Goal: Task Accomplishment & Management: Manage account settings

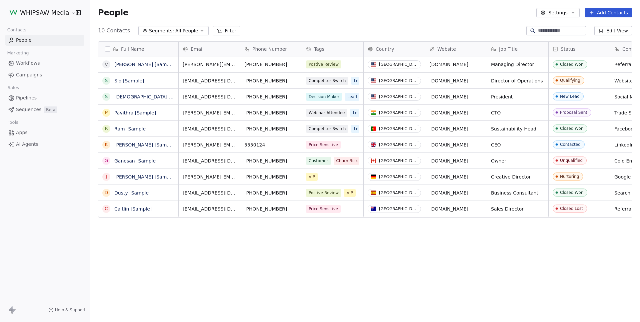
scroll to position [283, 550]
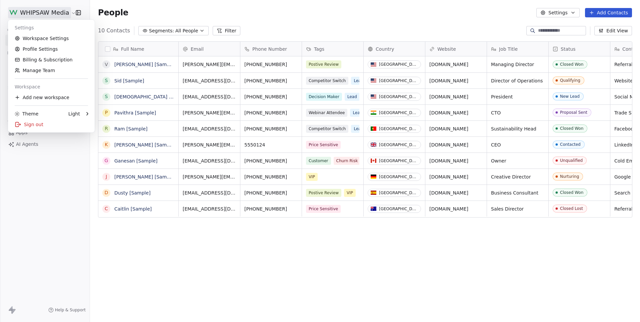
click at [63, 10] on html "WHIPSAW Media Contacts People Marketing Workflows Campaigns Sales Pipelines Seq…" at bounding box center [320, 161] width 640 height 322
click at [45, 38] on link "Workspace Settings" at bounding box center [51, 38] width 81 height 11
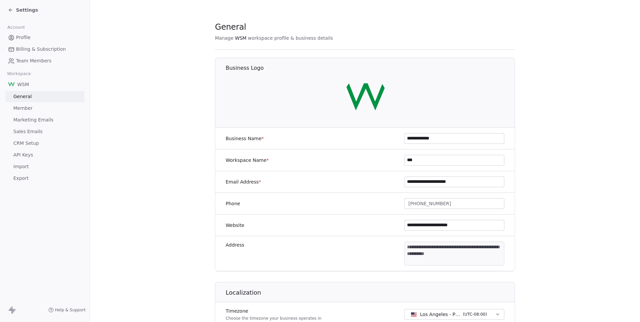
click at [51, 49] on span "Billing & Subscription" at bounding box center [41, 49] width 50 height 7
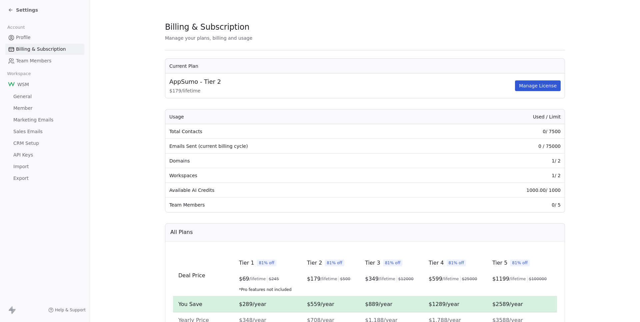
click at [31, 57] on span "Team Members" at bounding box center [33, 60] width 35 height 7
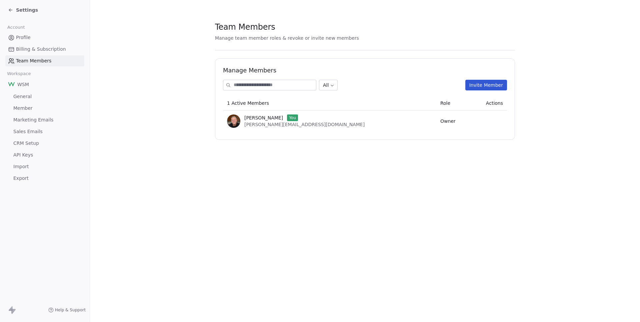
click at [38, 40] on link "Profile" at bounding box center [44, 37] width 79 height 11
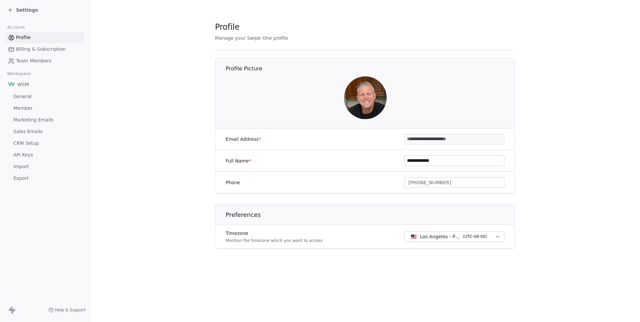
click at [19, 9] on span "Settings" at bounding box center [27, 10] width 22 height 7
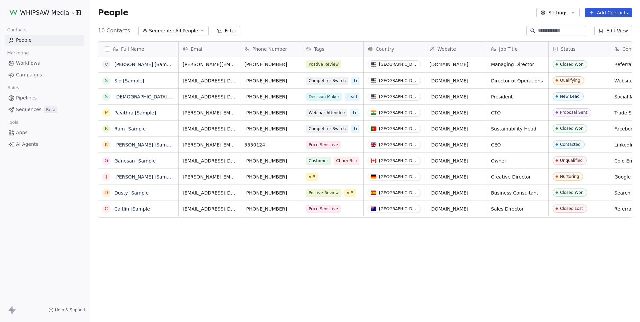
scroll to position [283, 550]
click at [37, 6] on div "WHIPSAW Media" at bounding box center [45, 12] width 90 height 25
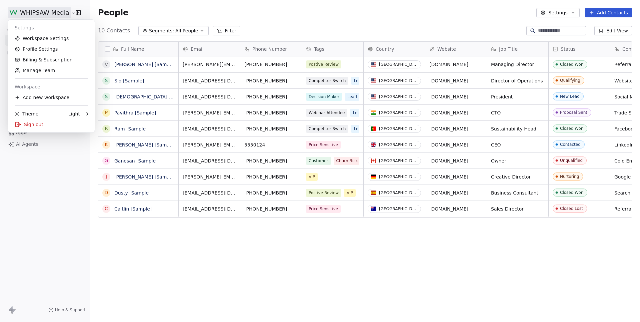
click at [49, 12] on html "WHIPSAW Media Contacts People Marketing Workflows Campaigns Sales Pipelines Seq…" at bounding box center [320, 161] width 640 height 322
click at [36, 121] on div "Sign out" at bounding box center [51, 124] width 81 height 11
